Goal: Task Accomplishment & Management: Complete application form

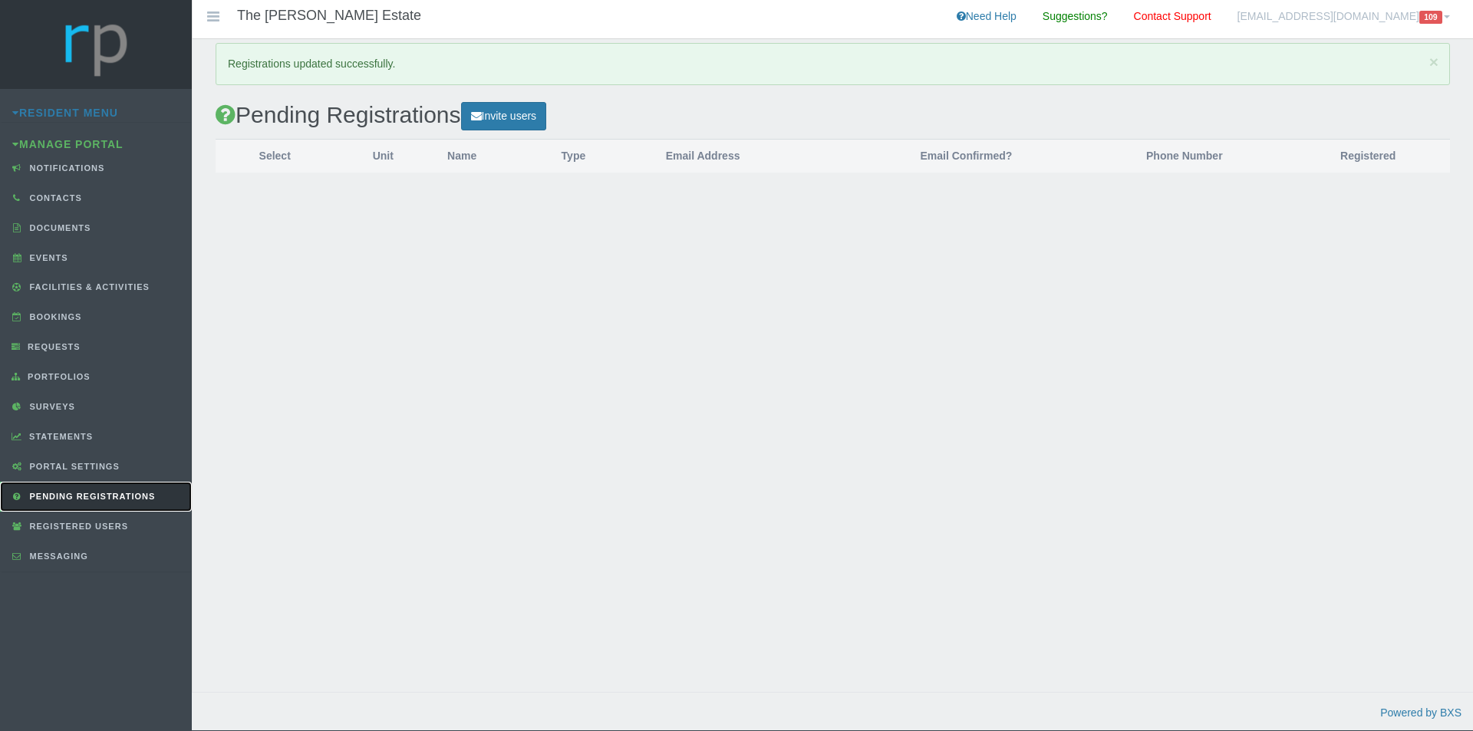
click at [85, 497] on span "Pending Registrations" at bounding box center [91, 496] width 130 height 9
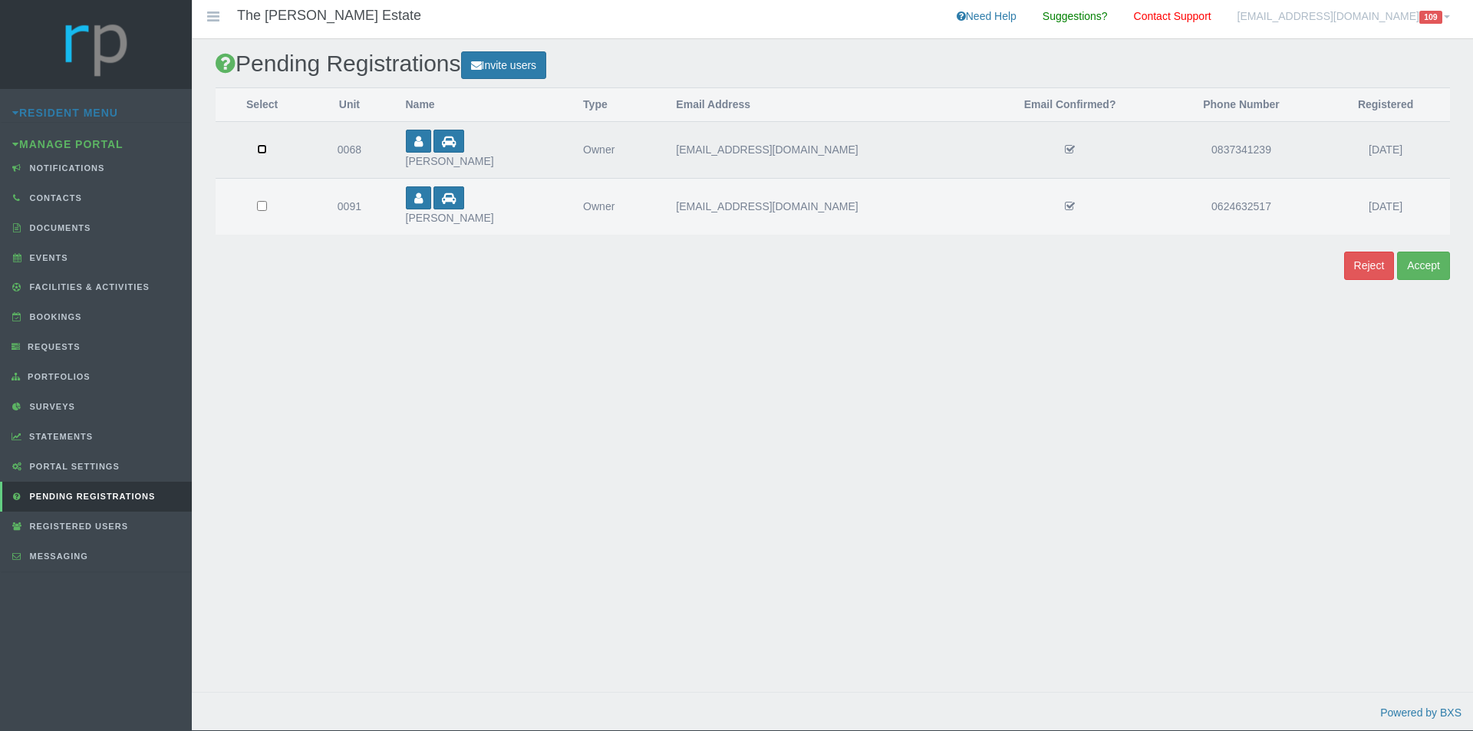
click at [264, 147] on input "checkbox" at bounding box center [262, 149] width 10 height 10
checkbox input "true"
click at [263, 154] on input "checkbox" at bounding box center [262, 149] width 10 height 10
checkbox input "true"
click at [1431, 269] on button "Accept" at bounding box center [1423, 266] width 53 height 28
